Goal: Transaction & Acquisition: Book appointment/travel/reservation

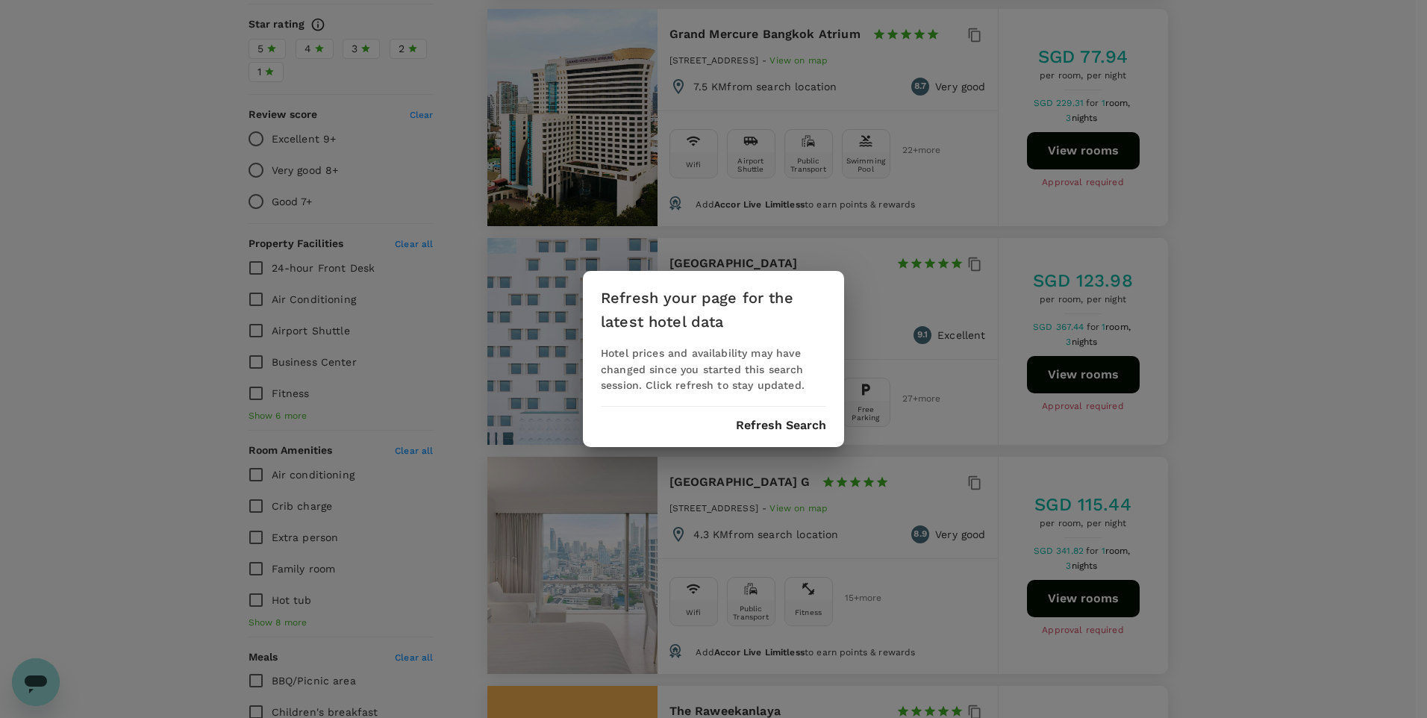
click at [795, 431] on button "Refresh Search" at bounding box center [781, 425] width 90 height 13
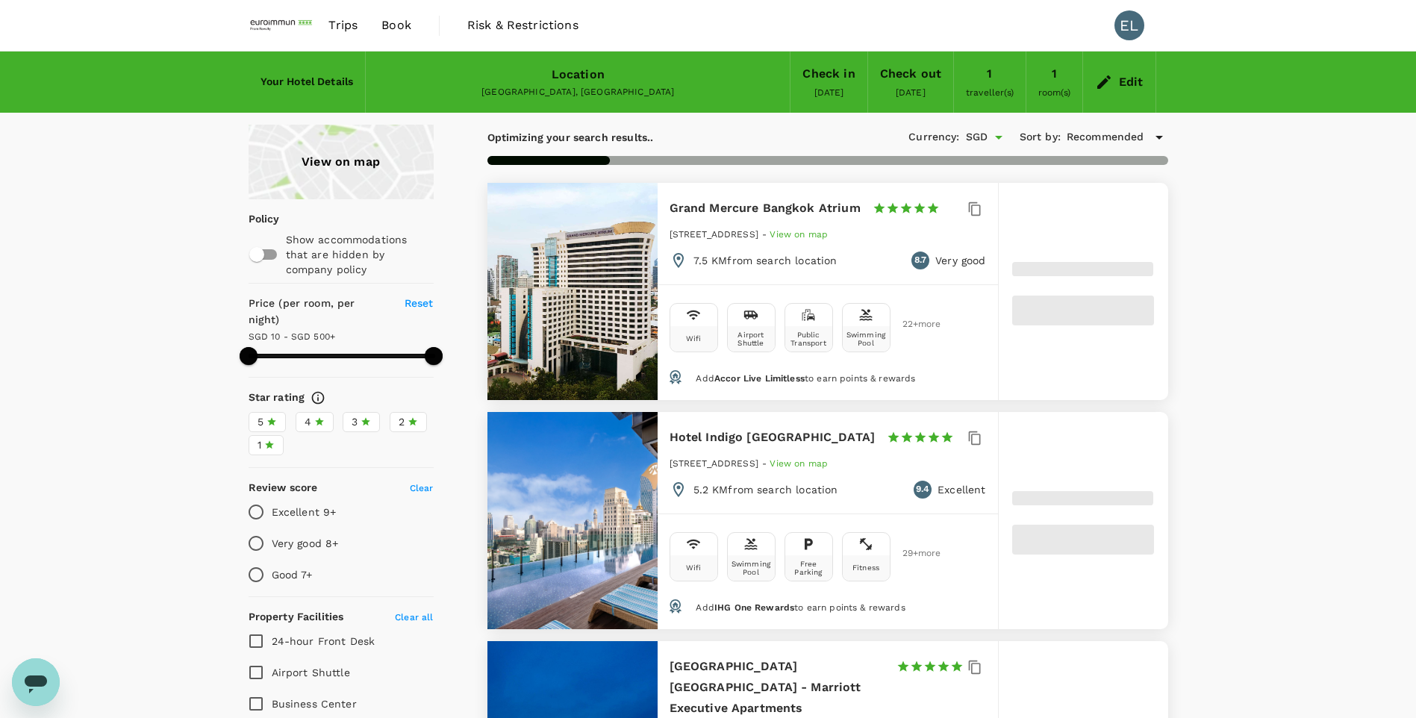
type input "499.26"
type input "7.26"
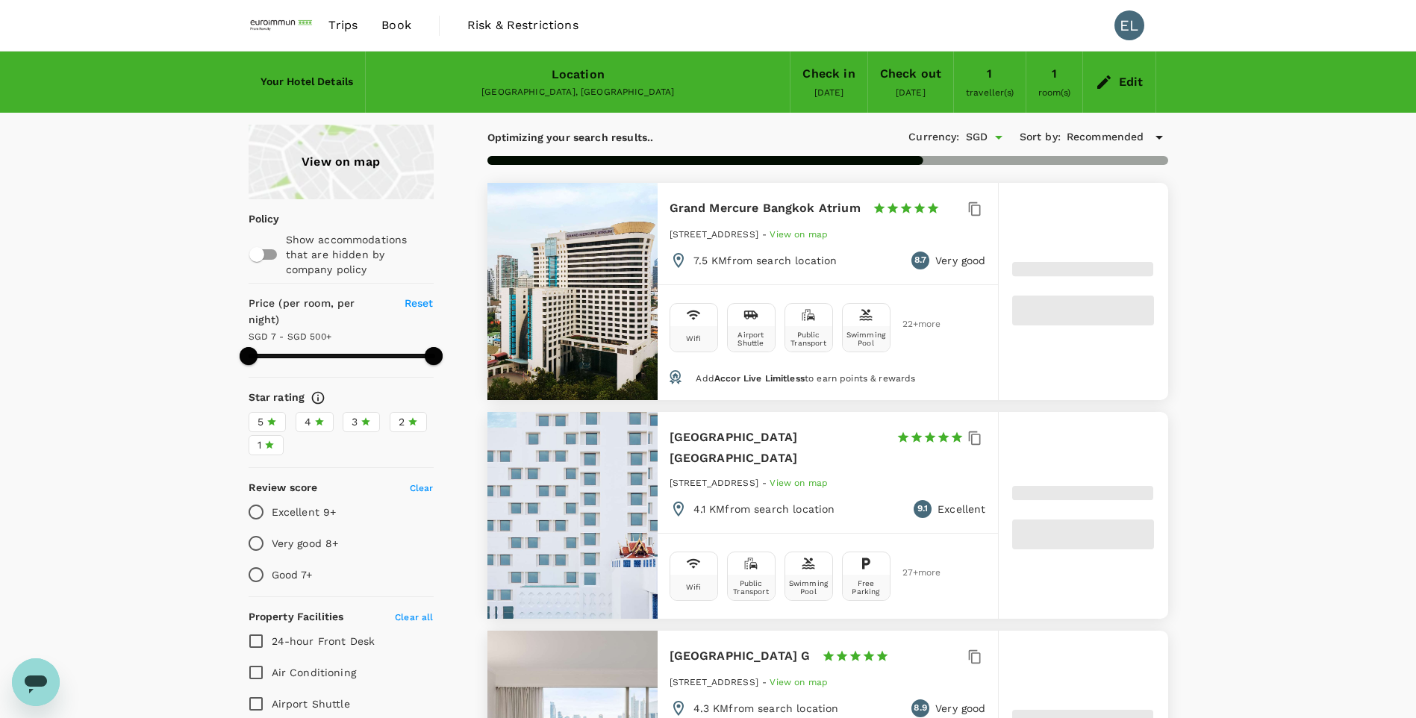
type input "499.26"
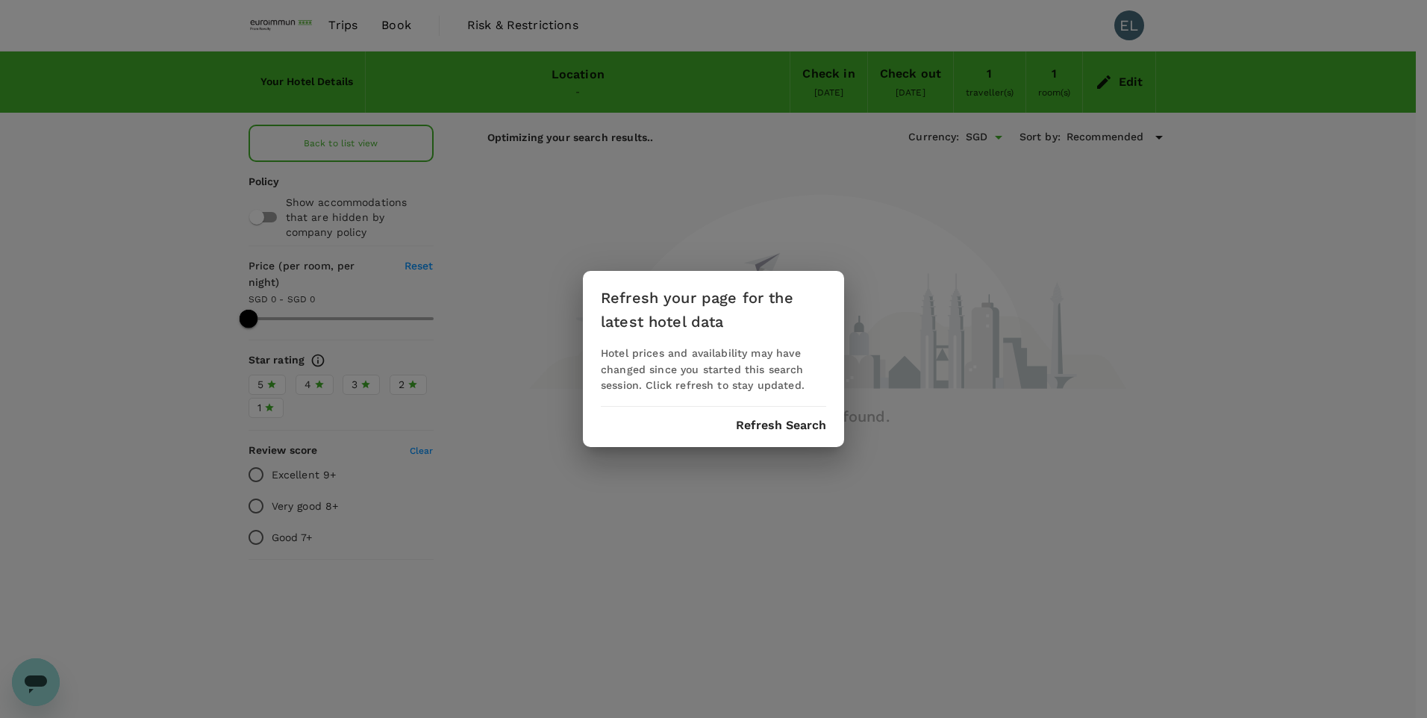
click at [758, 423] on button "Refresh Search" at bounding box center [781, 425] width 90 height 13
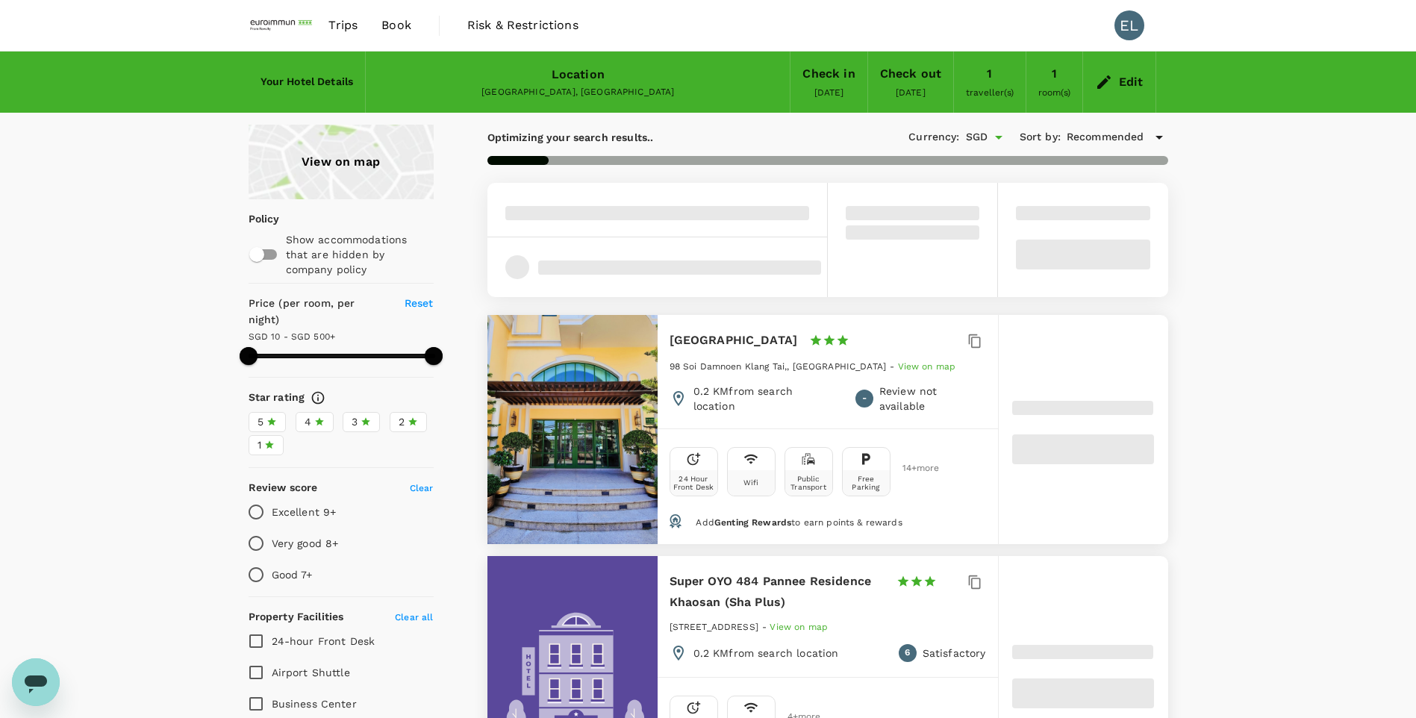
type input "499.26"
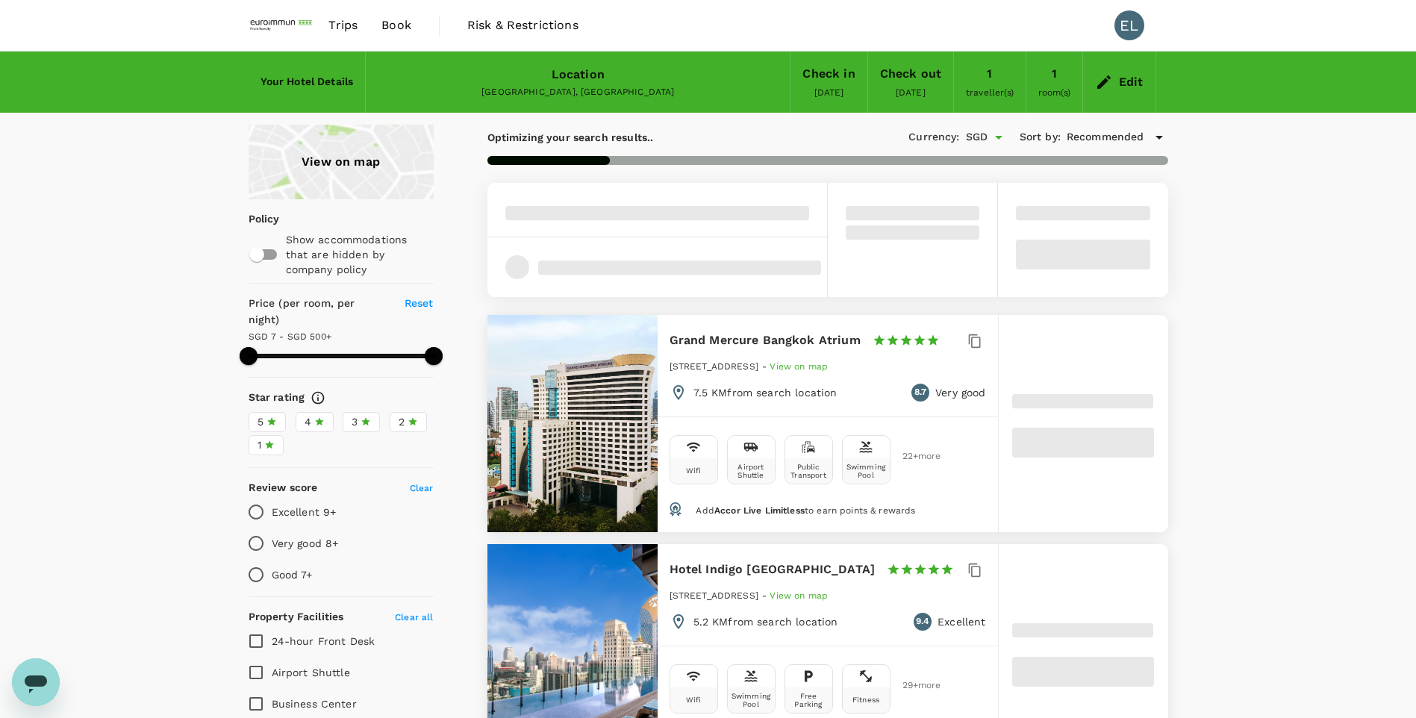
type input "7.26"
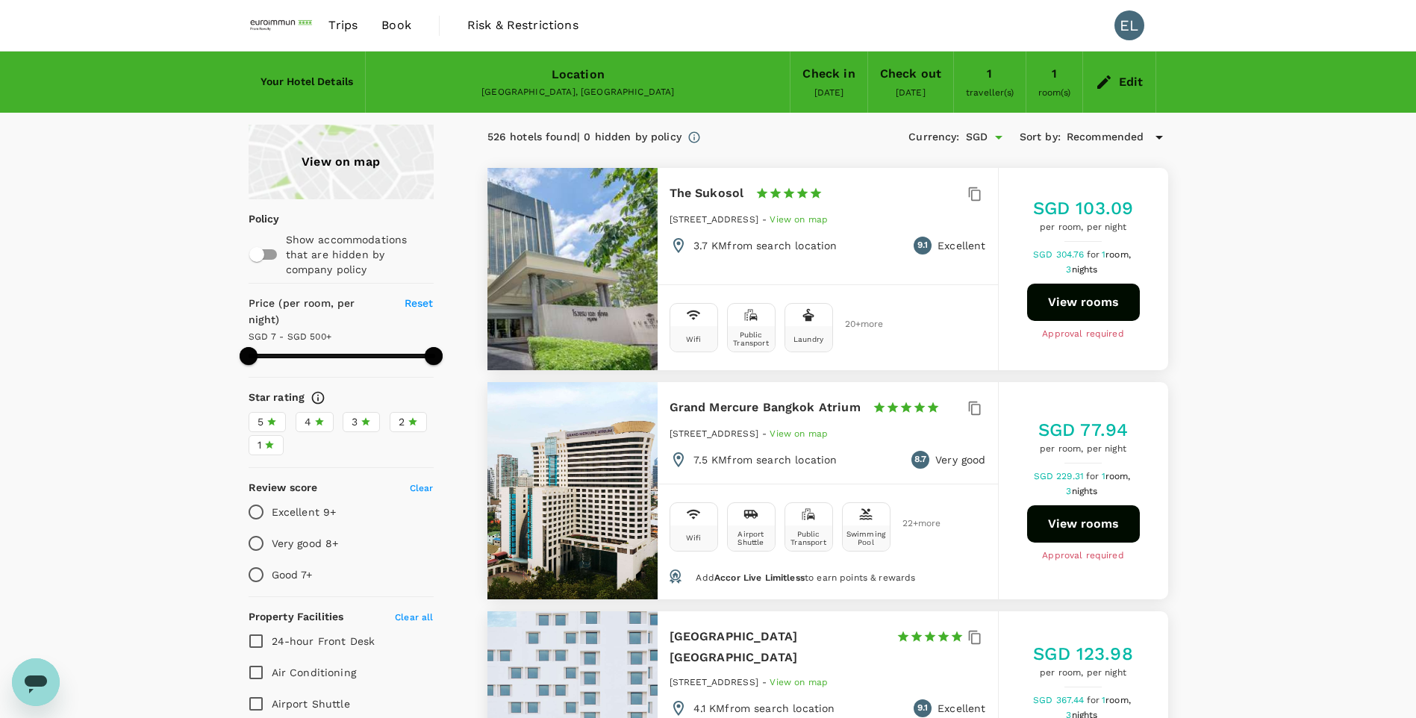
type input "499.26"
click at [653, 137] on div "526 hotels found | 0 hidden by policy" at bounding box center [584, 137] width 194 height 16
click at [740, 135] on div "526 hotels found | 0 hidden by policy Currency : SGD Sort by : Recommended" at bounding box center [827, 137] width 681 height 25
click at [592, 82] on div "Location" at bounding box center [577, 74] width 53 height 21
click at [624, 81] on div "Location Bangkok, Thailand" at bounding box center [578, 82] width 424 height 60
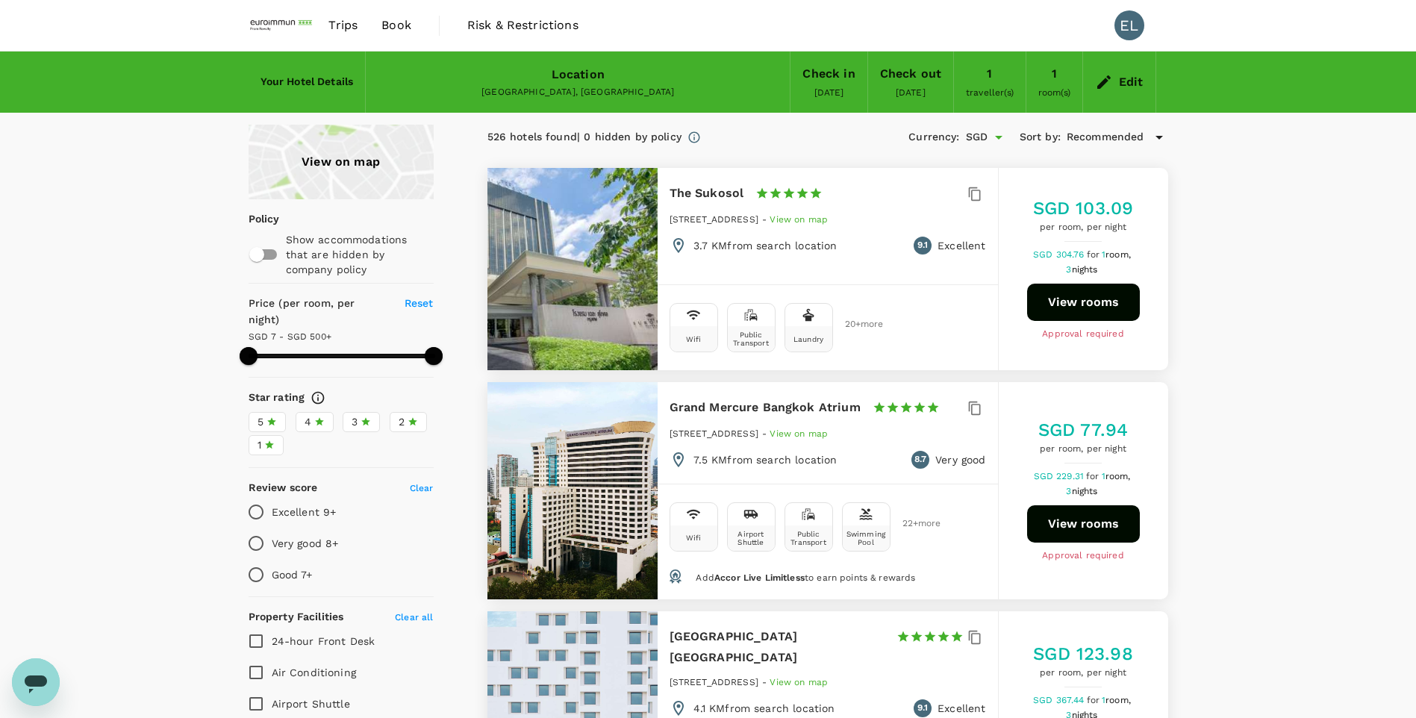
click at [396, 30] on span "Book" at bounding box center [396, 25] width 30 height 18
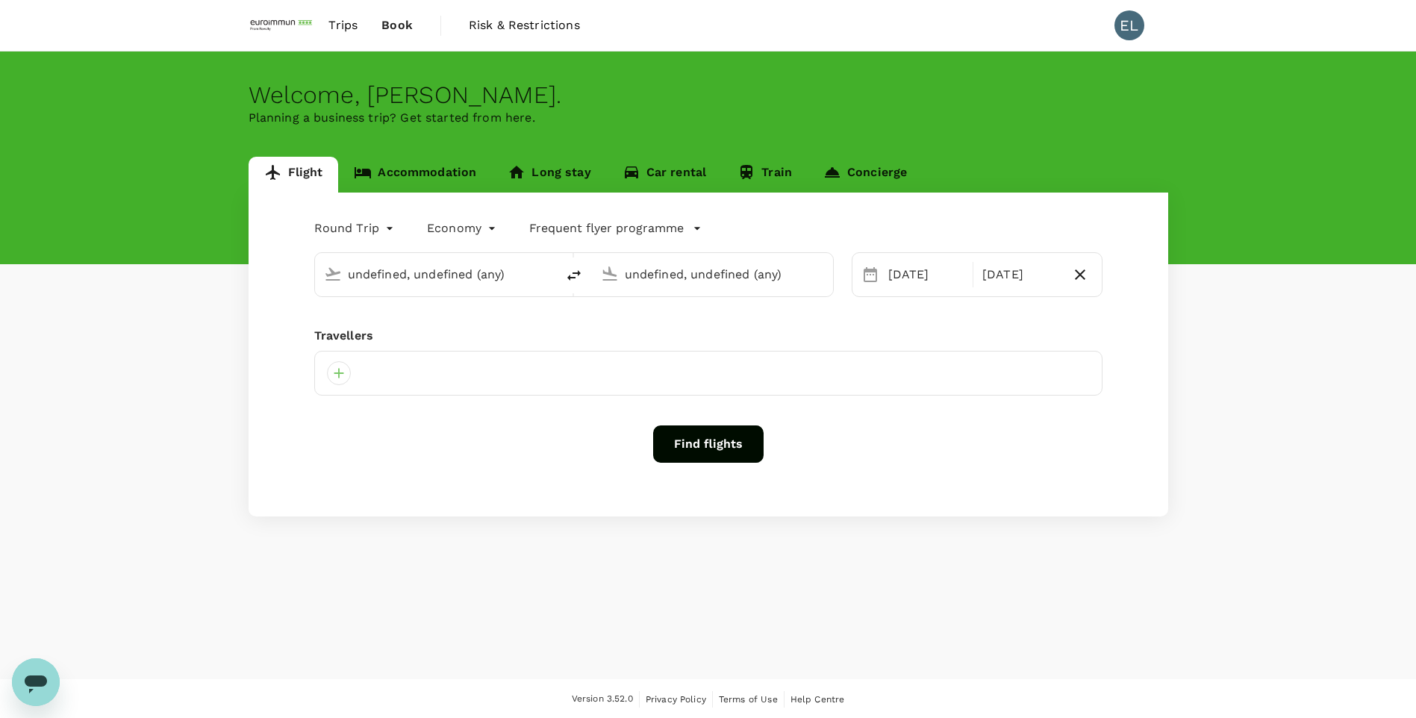
type input "Singapore Changi (SIN)"
type input "Suvarnabhumi Intl (BKK)"
type input "Singapore Changi (SIN)"
type input "Suvarnabhumi Intl (BKK)"
type input "Singapore Changi (SIN)"
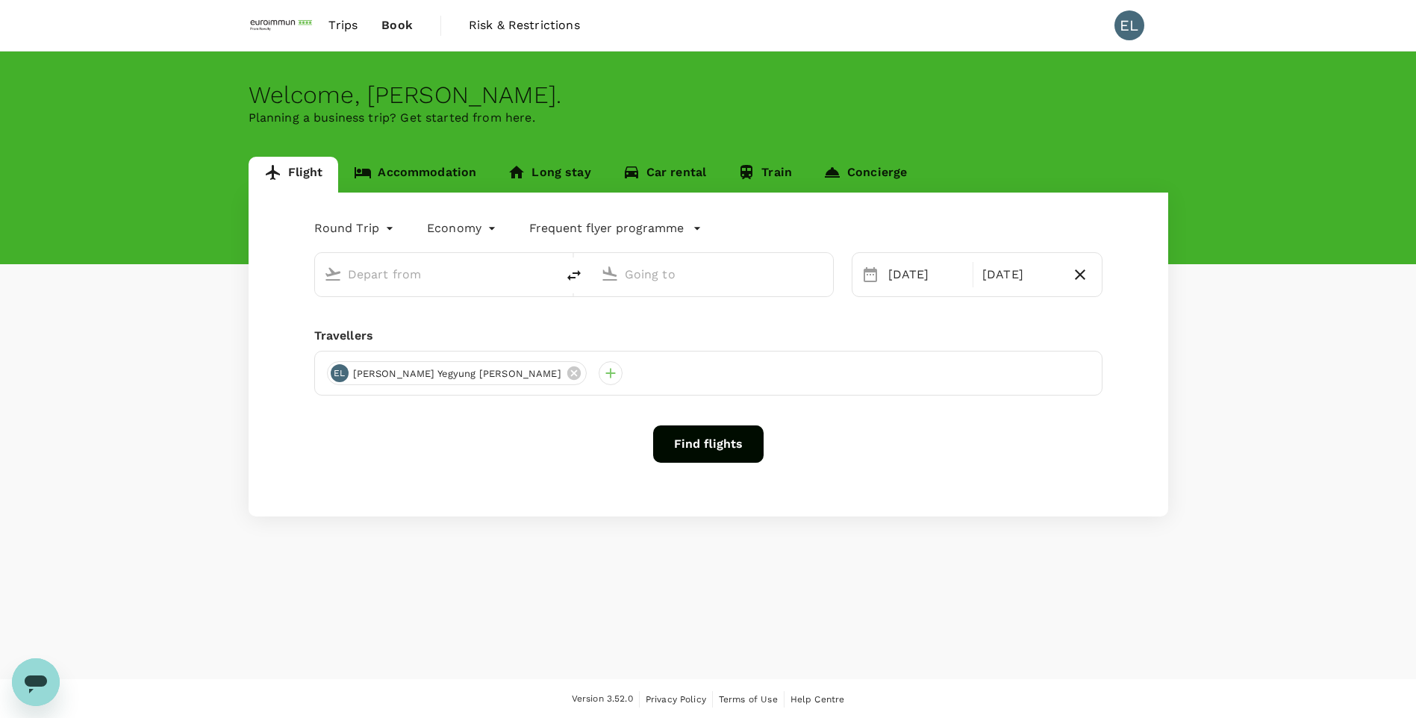
type input "Suvarnabhumi Intl (BKK)"
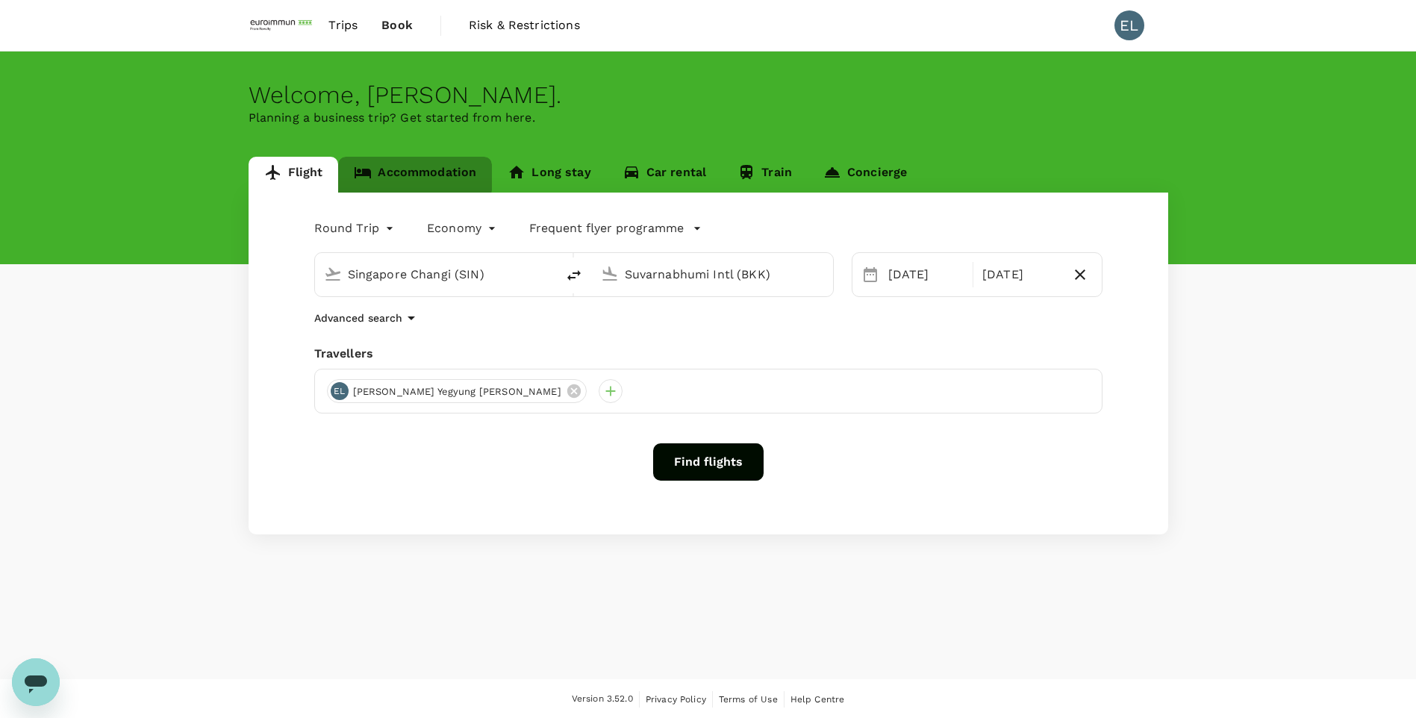
click at [375, 163] on link "Accommodation" at bounding box center [415, 175] width 154 height 36
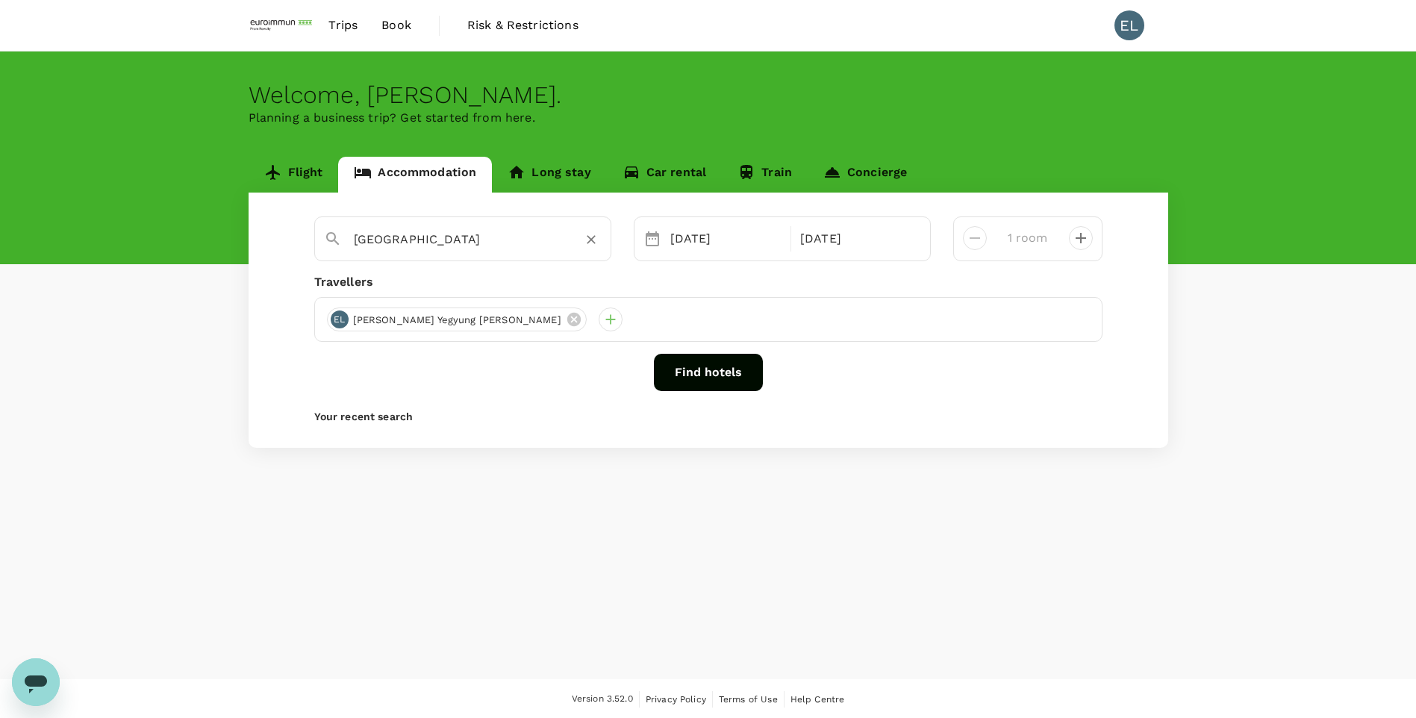
click at [500, 240] on input "Bangkok" at bounding box center [457, 239] width 206 height 23
drag, startPoint x: 497, startPoint y: 241, endPoint x: 304, endPoint y: 240, distance: 193.3
click at [304, 240] on div "Bangkok No options Bangkok city 29 Sep 02 Oct 1 room" at bounding box center [708, 238] width 810 height 45
click at [526, 245] on input "Mandarin Oriental Bangkok" at bounding box center [457, 239] width 206 height 23
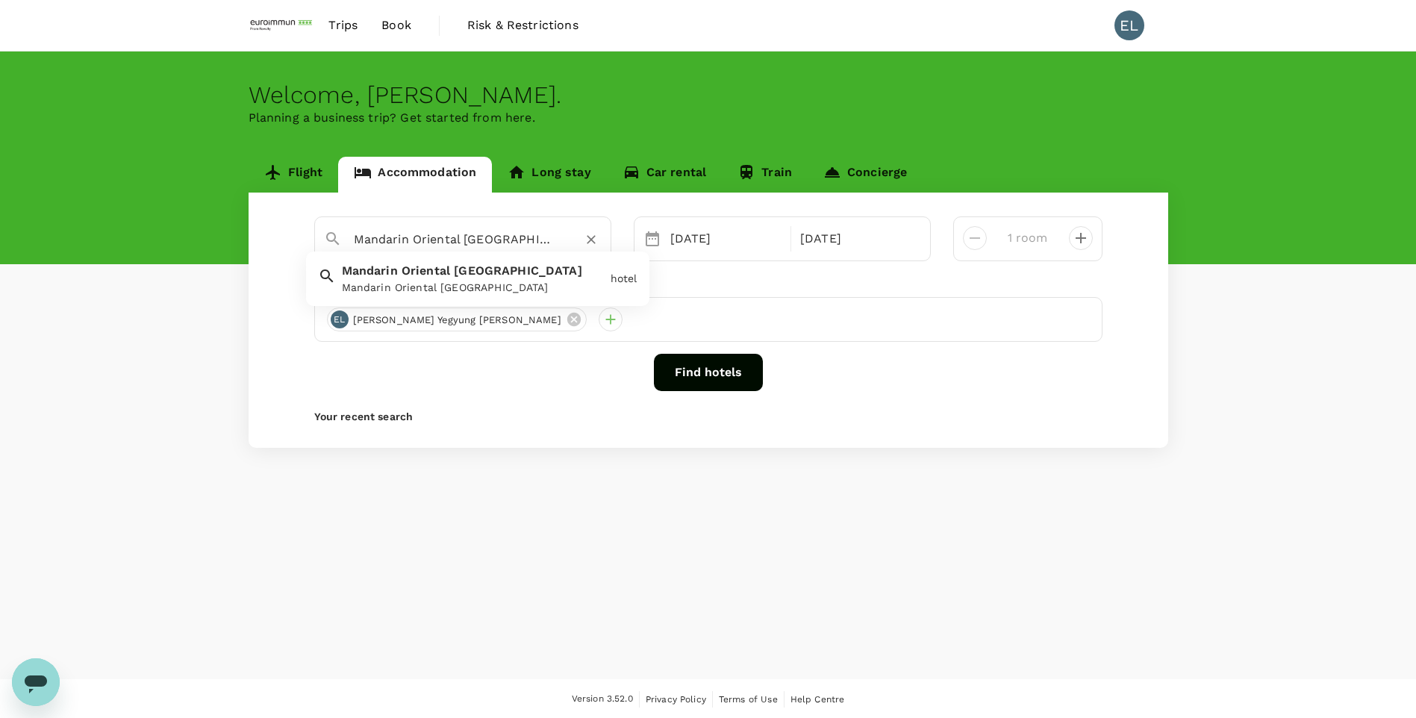
type input "Mandarin Oriental Bangkok"
click at [713, 377] on button "Find hotels" at bounding box center [708, 372] width 109 height 37
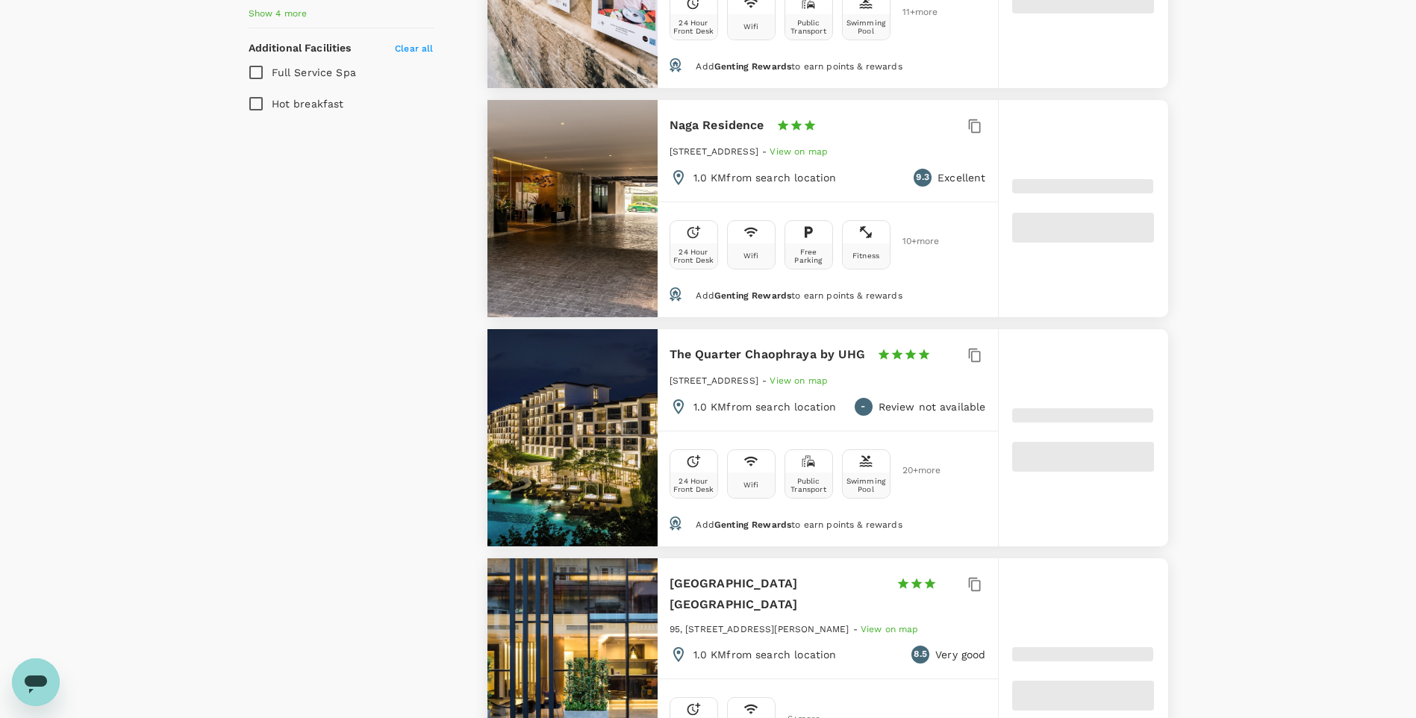
scroll to position [1194, 0]
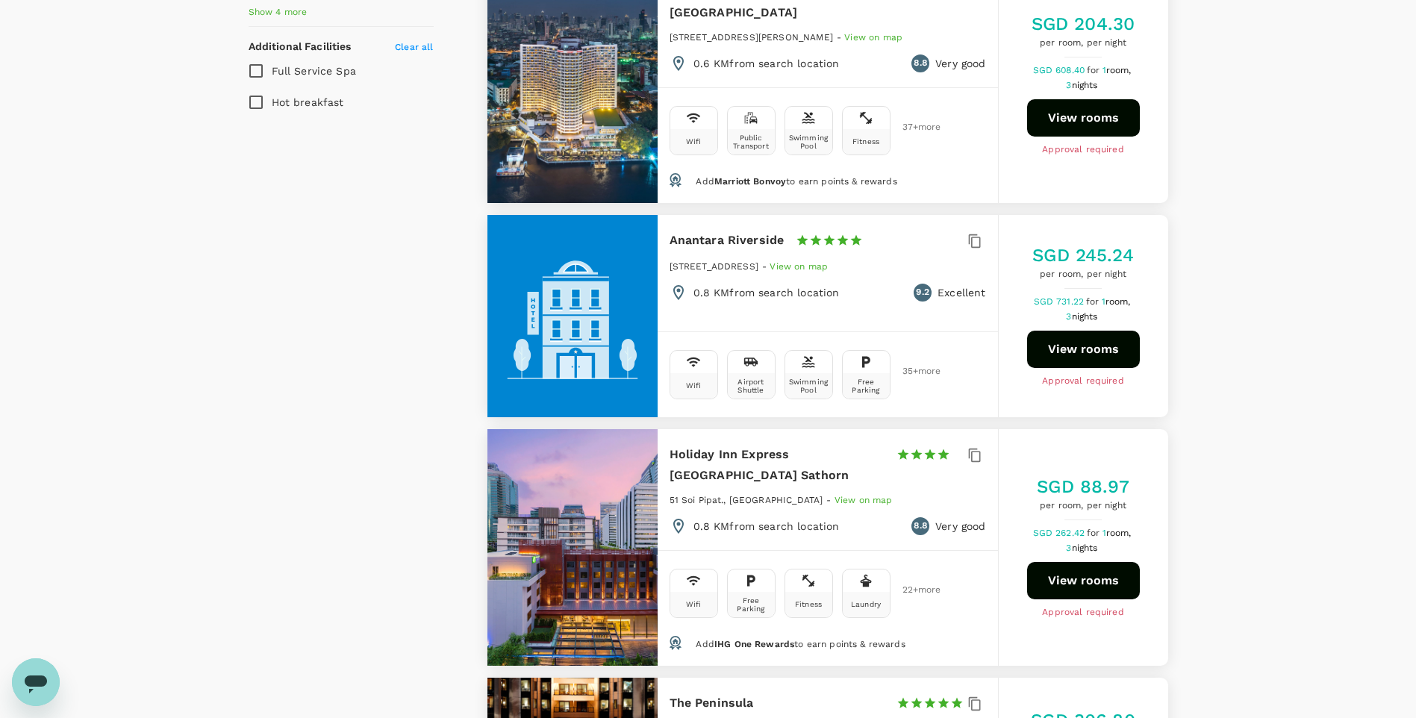
type input "499.04"
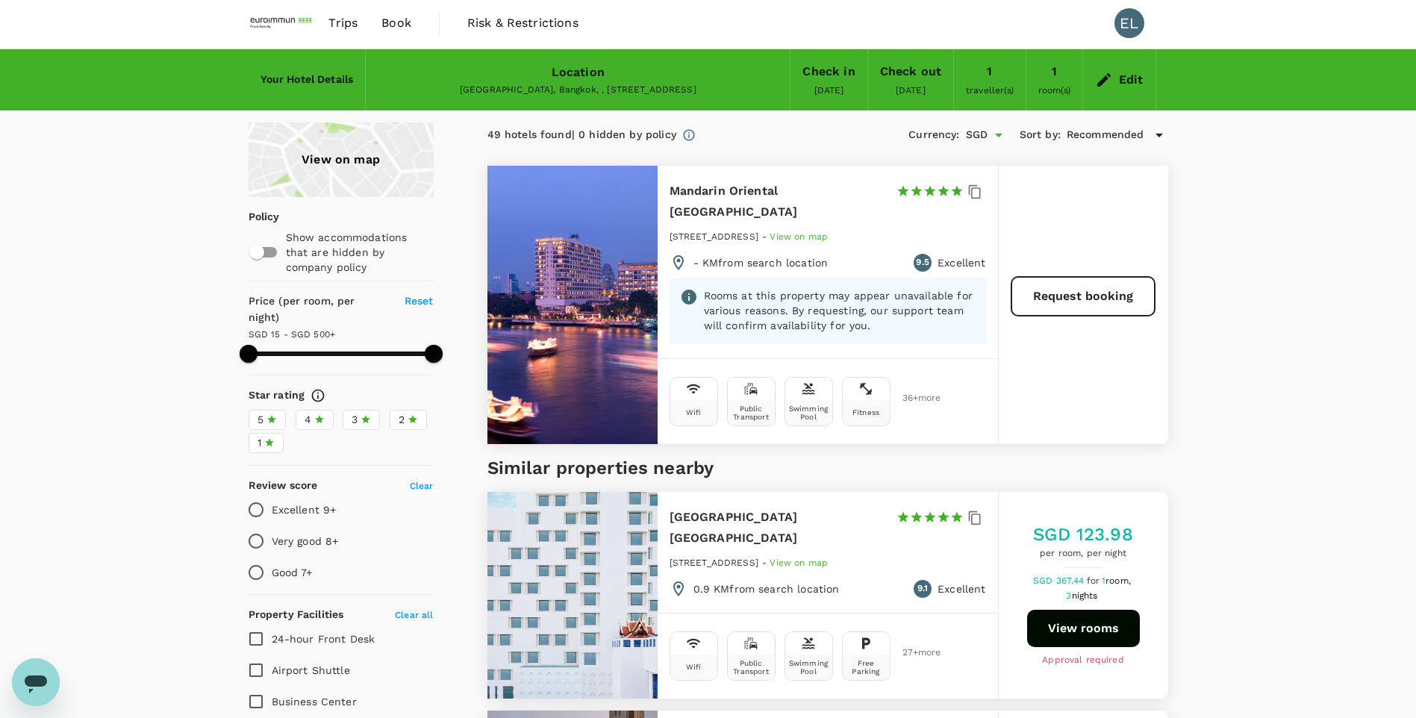
scroll to position [0, 0]
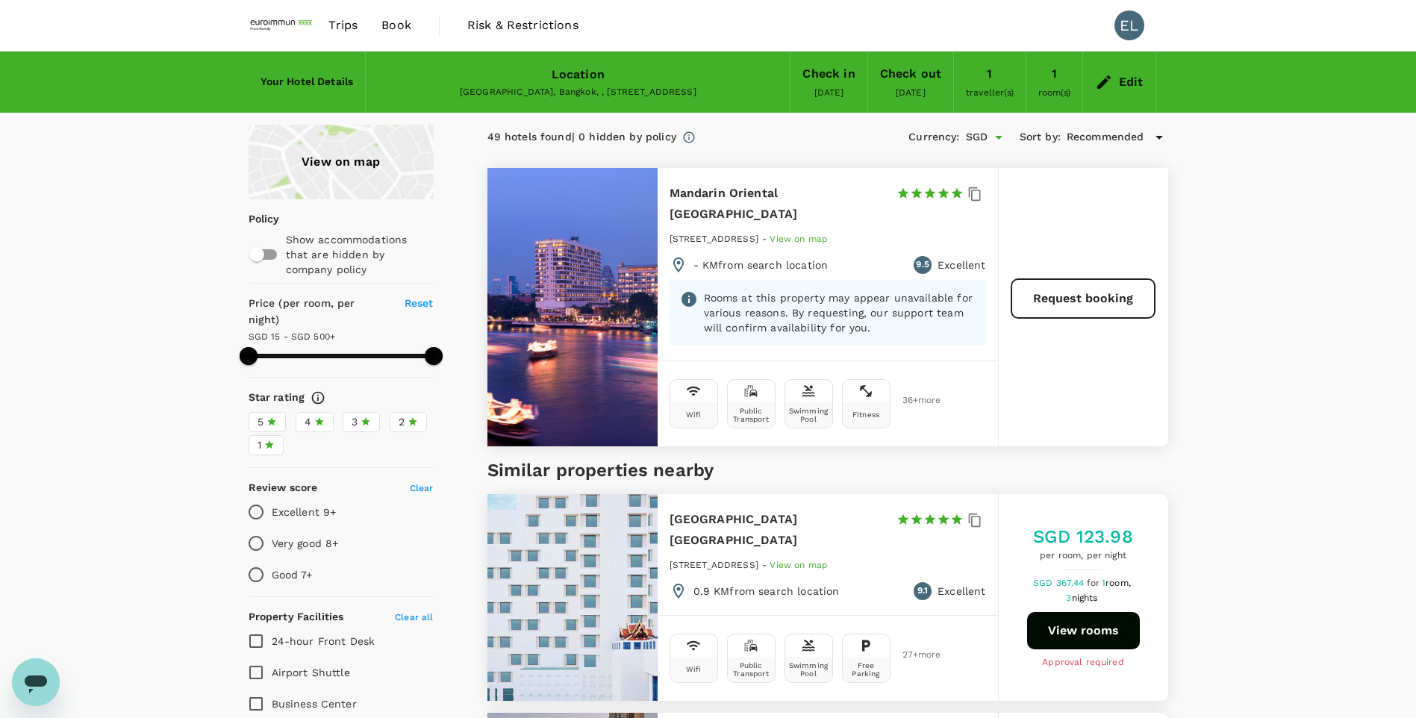
click at [742, 175] on div "Mandarin Oriental Bangkok 1 Star 2 Stars 3 Stars 4 Stars 5 Stars 48 Oriental Av…" at bounding box center [827, 264] width 340 height 193
click at [1112, 287] on button "Request booking" at bounding box center [1082, 298] width 143 height 39
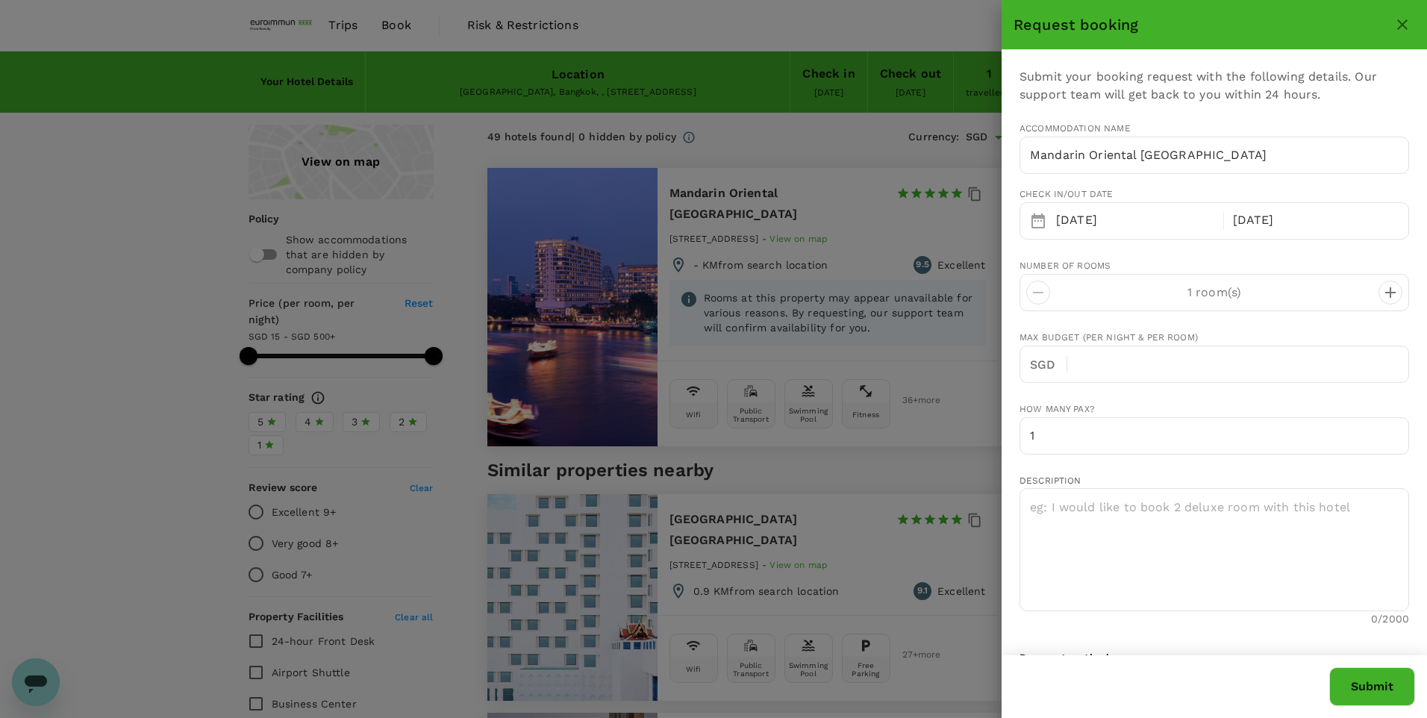
type input "65"
type input "96411691"
type input "e.lee@euroimmun.com.sg"
click at [1162, 351] on input "text" at bounding box center [1244, 363] width 330 height 37
click at [1406, 21] on icon "close" at bounding box center [1402, 24] width 10 height 10
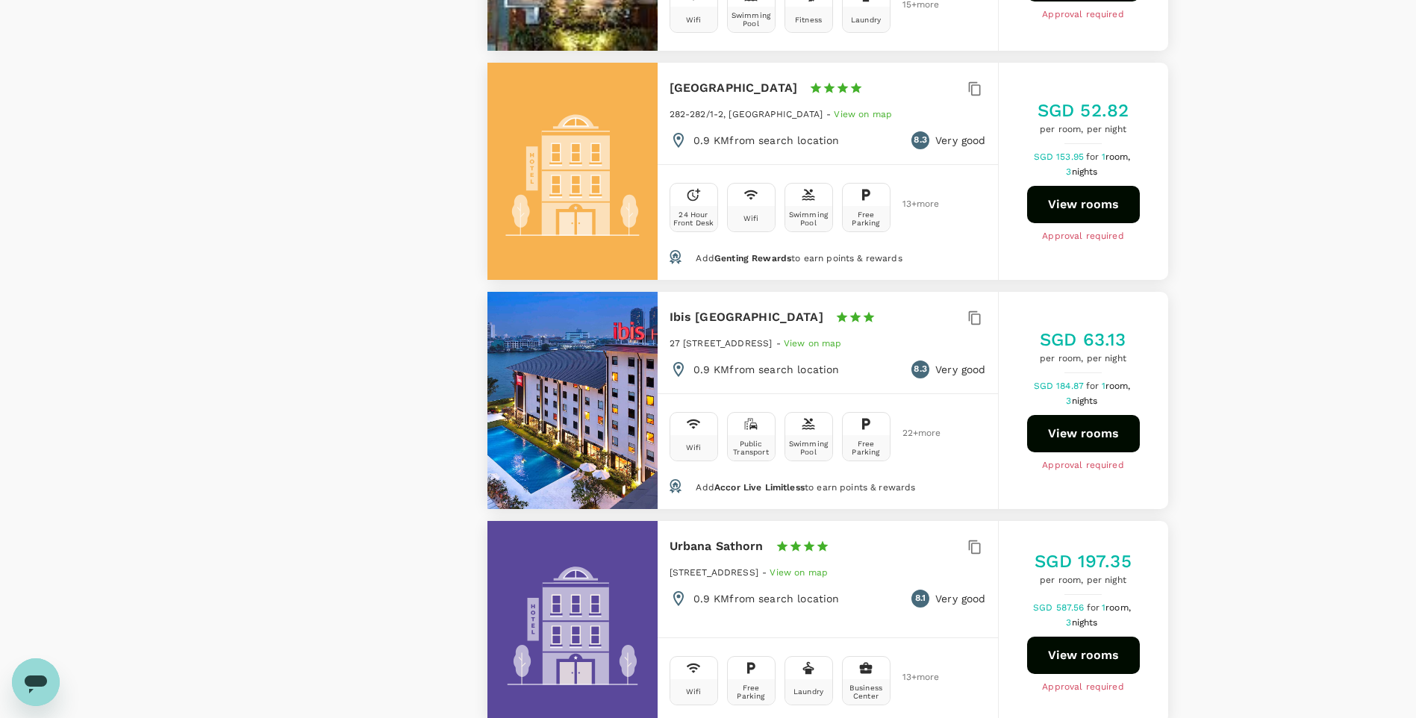
scroll to position [4294, 0]
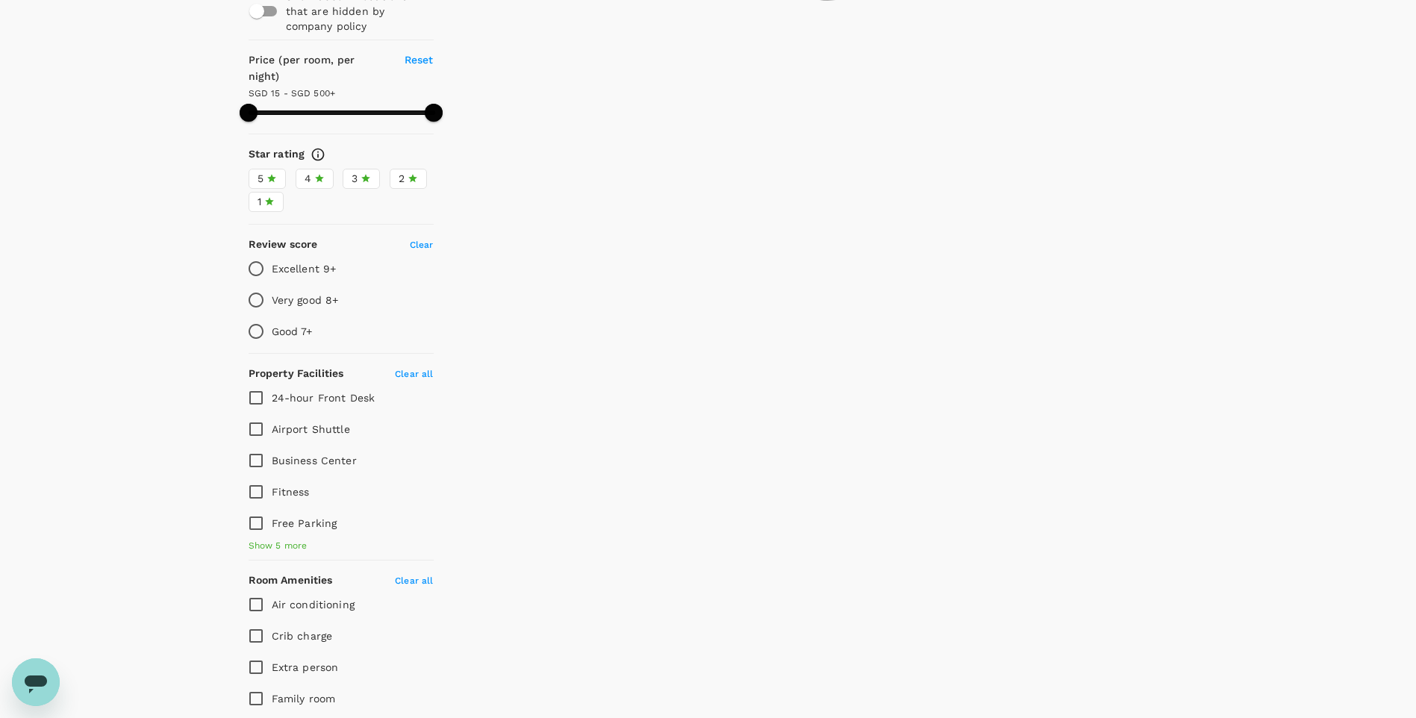
scroll to position [0, 0]
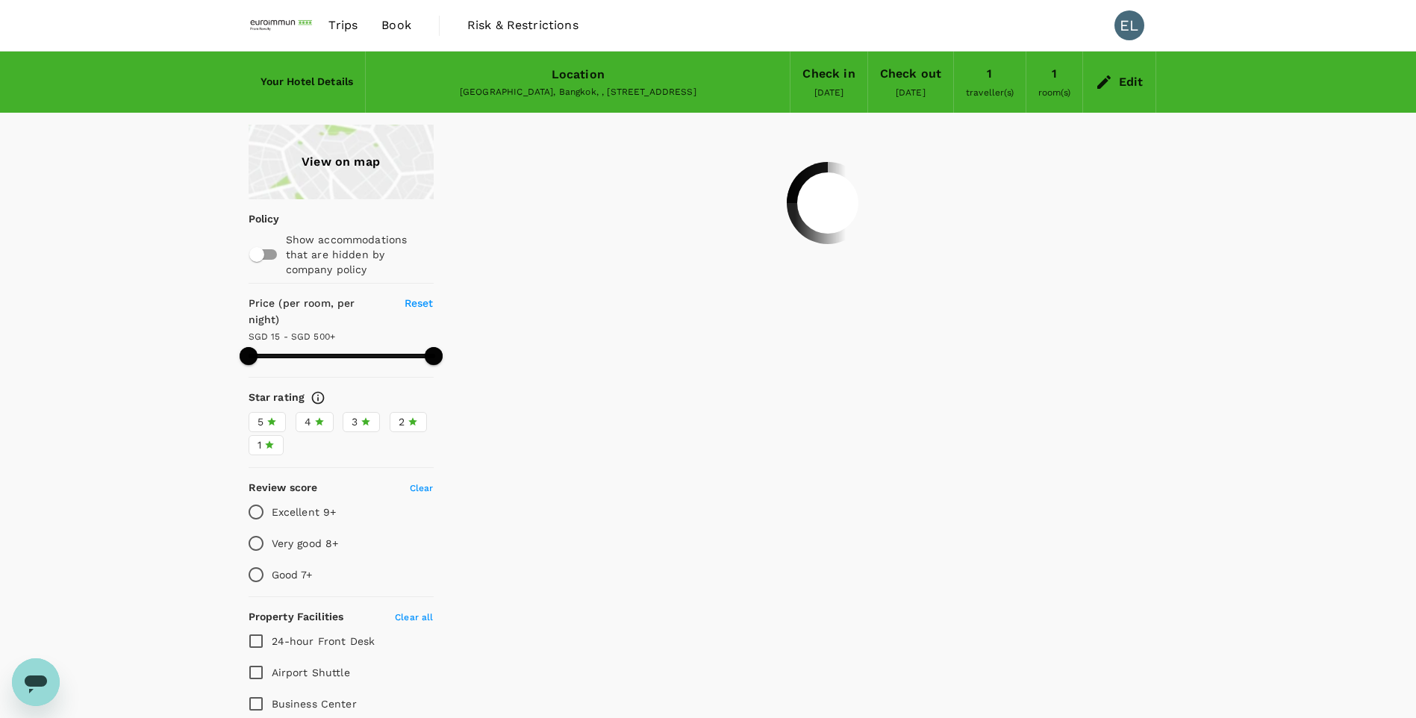
type input "499.04"
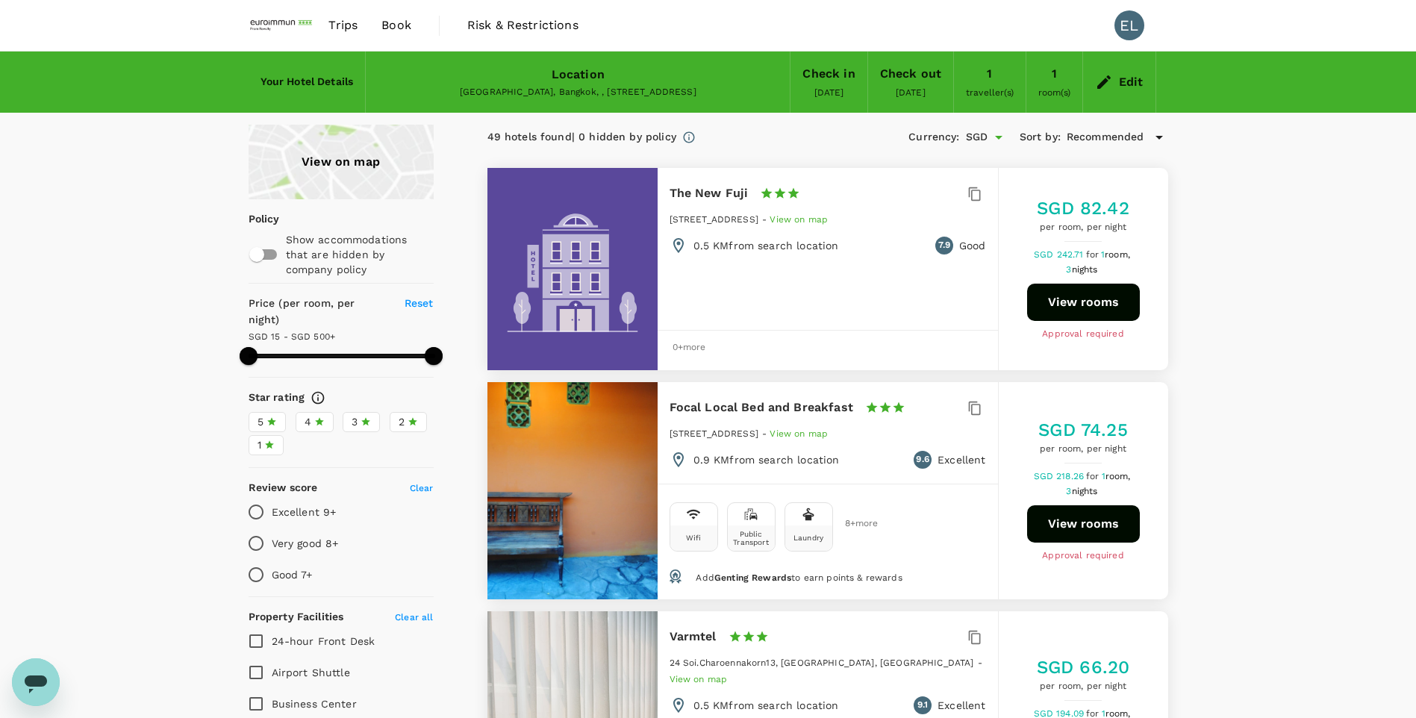
click at [345, 22] on span "Trips" at bounding box center [342, 25] width 29 height 18
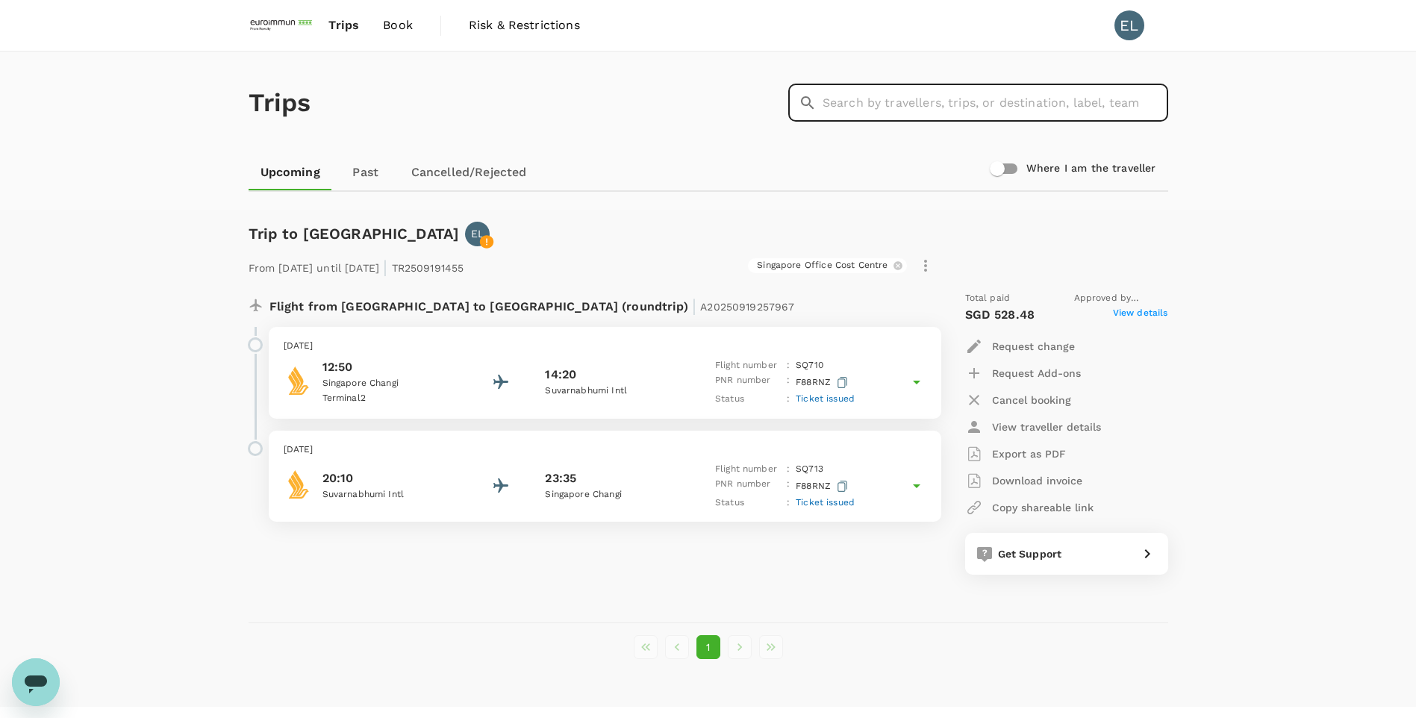
click at [922, 96] on input "text" at bounding box center [994, 102] width 345 height 37
